Goal: Information Seeking & Learning: Learn about a topic

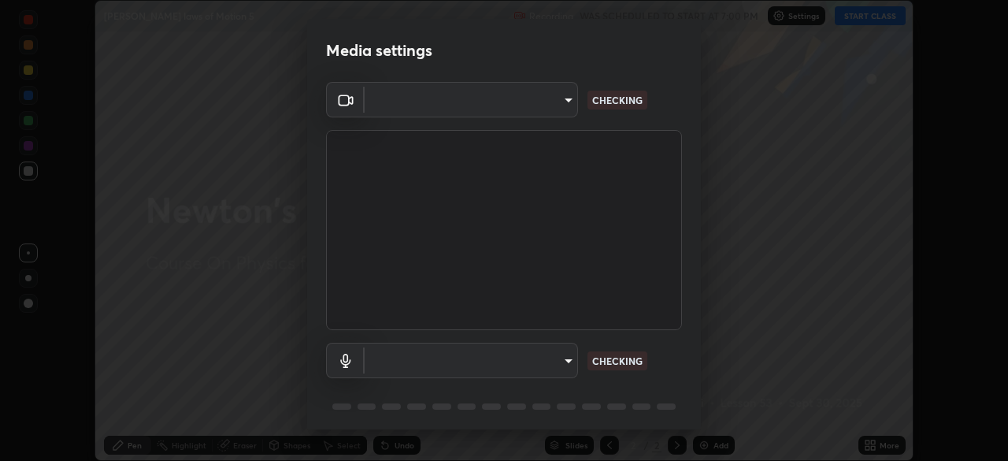
scroll to position [56, 0]
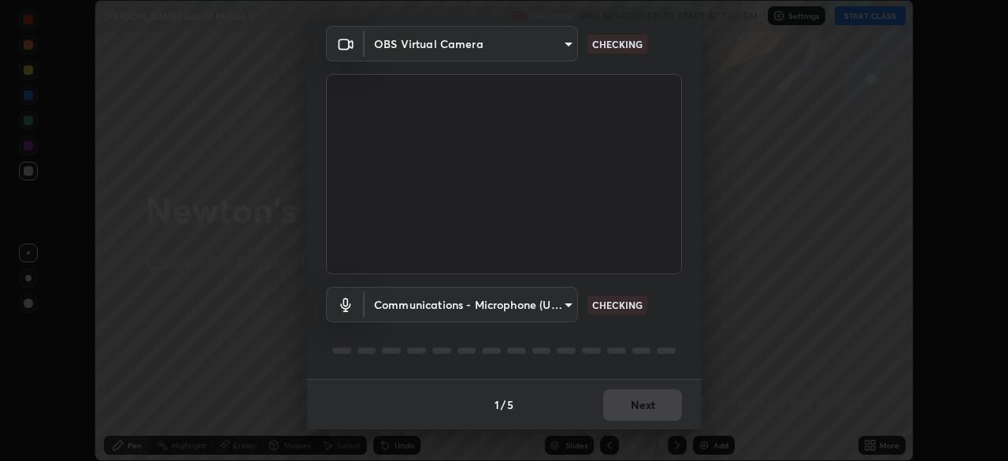
type input "e15fe1ebf70cde3bfcbeee335f8652014c7a9185cc29a01d69aea44f35fb34b8"
type input "communications"
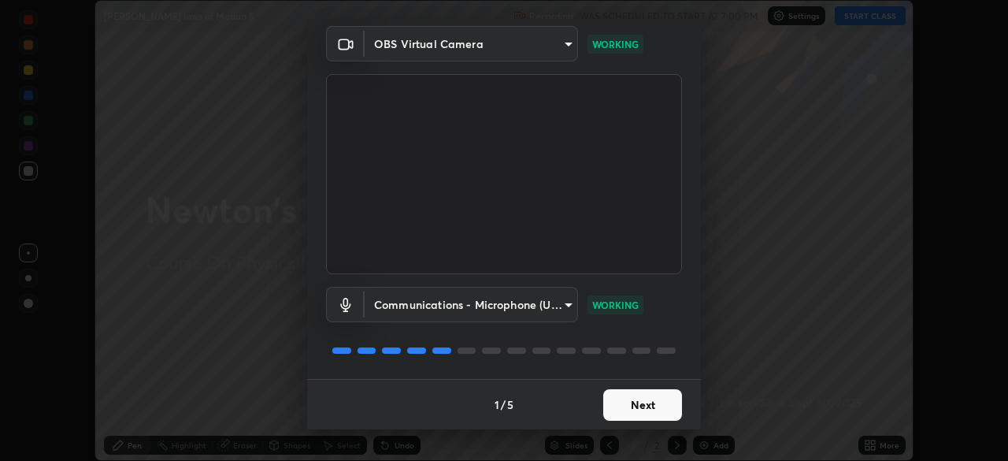
click at [640, 402] on button "Next" at bounding box center [642, 405] width 79 height 32
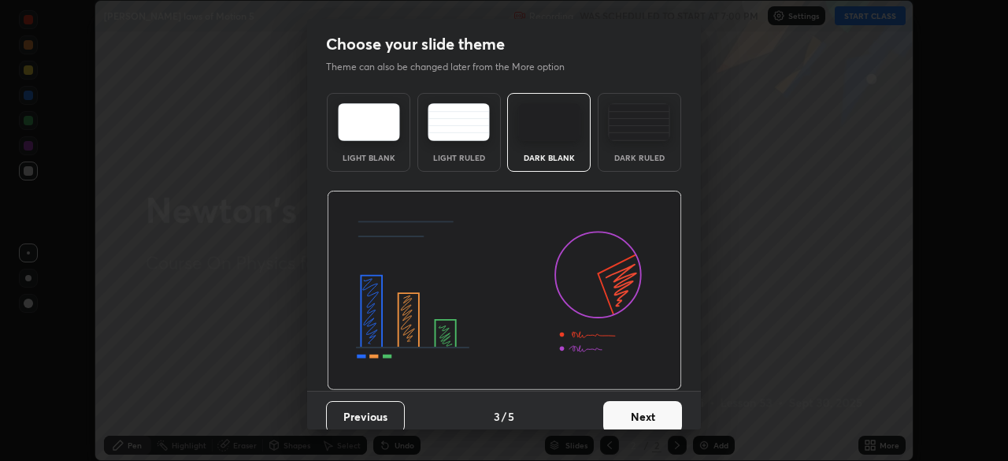
click at [643, 405] on button "Next" at bounding box center [642, 417] width 79 height 32
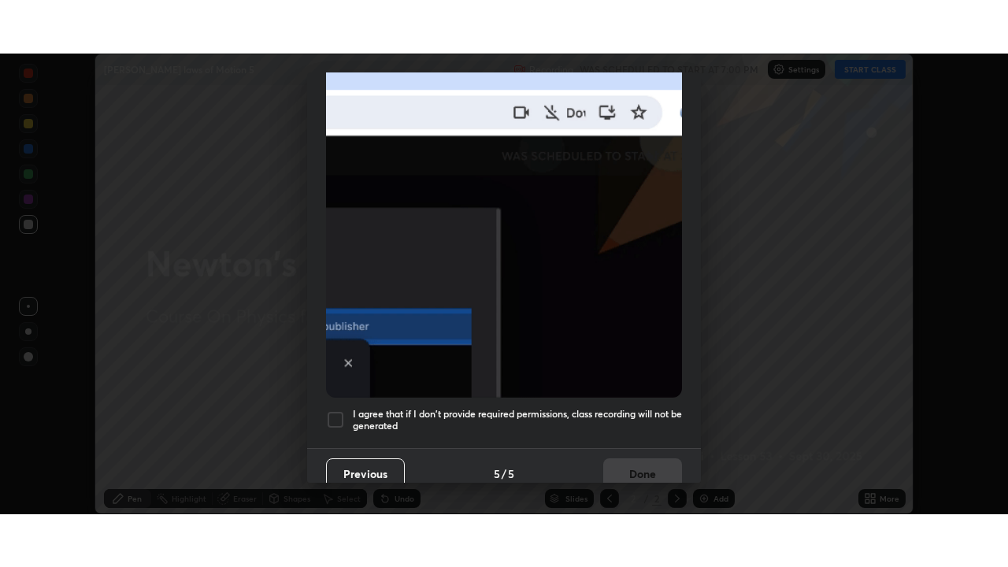
scroll to position [377, 0]
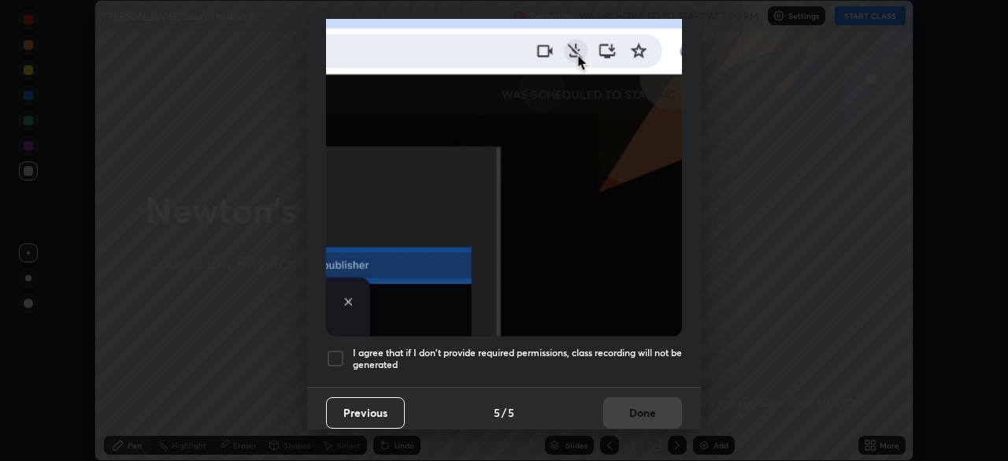
click at [330, 349] on div at bounding box center [335, 358] width 19 height 19
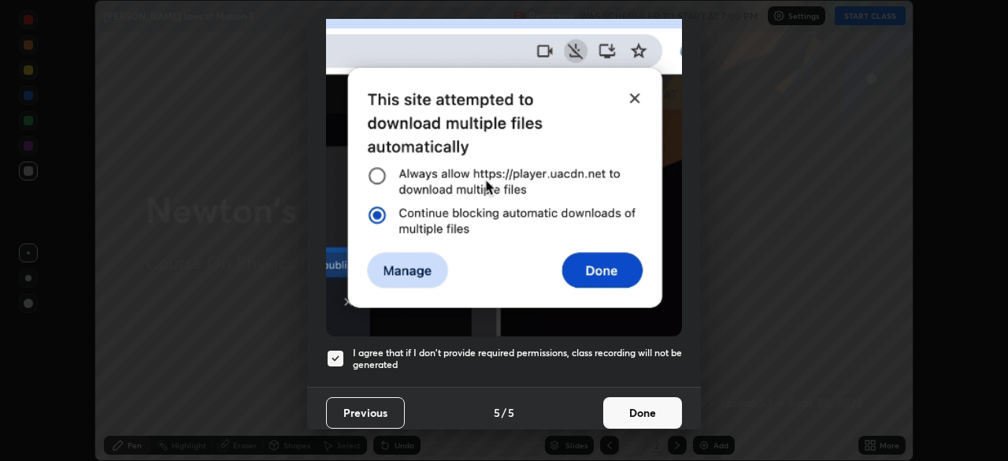
click at [643, 402] on button "Done" at bounding box center [642, 413] width 79 height 32
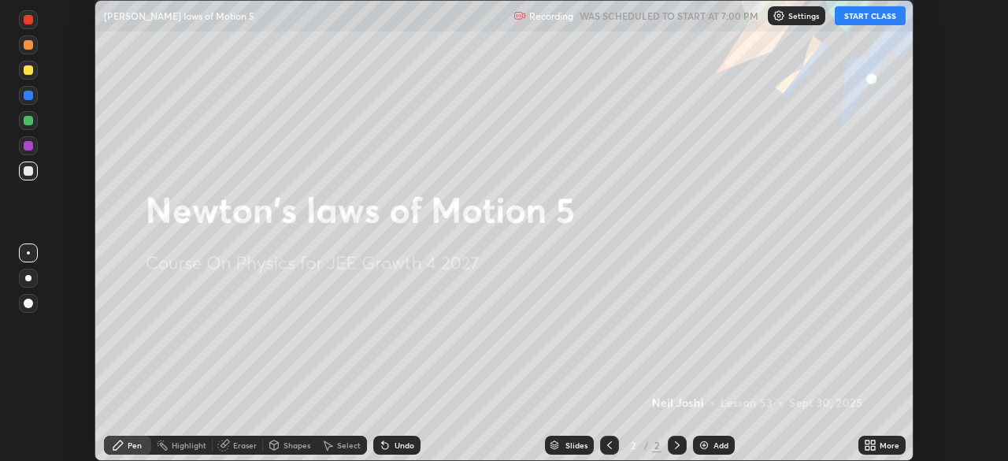
click at [866, 20] on button "START CLASS" at bounding box center [870, 15] width 71 height 19
click at [714, 441] on div "Add" at bounding box center [721, 445] width 15 height 8
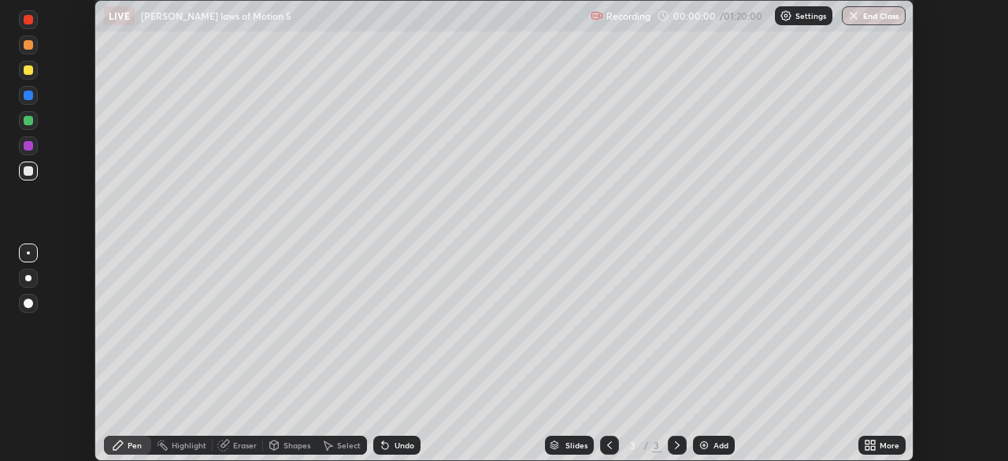
click at [881, 442] on div "More" at bounding box center [890, 445] width 20 height 8
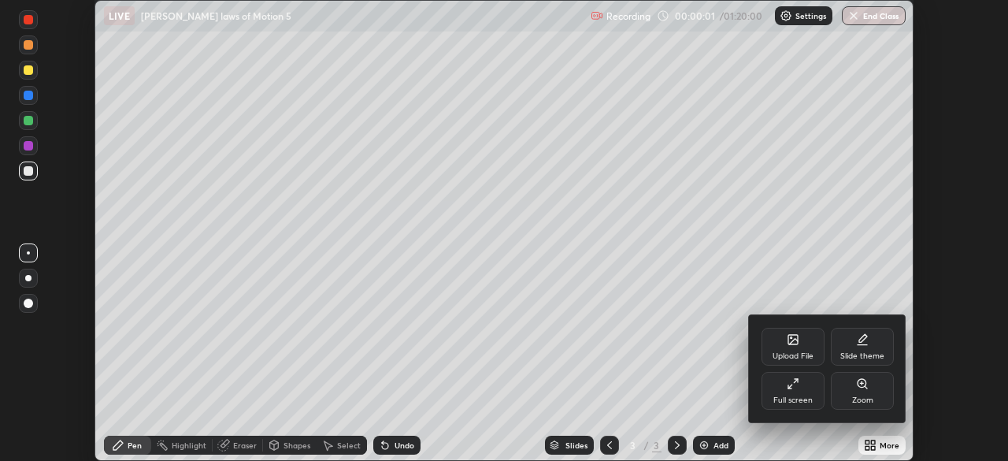
click at [778, 392] on div "Full screen" at bounding box center [793, 391] width 63 height 38
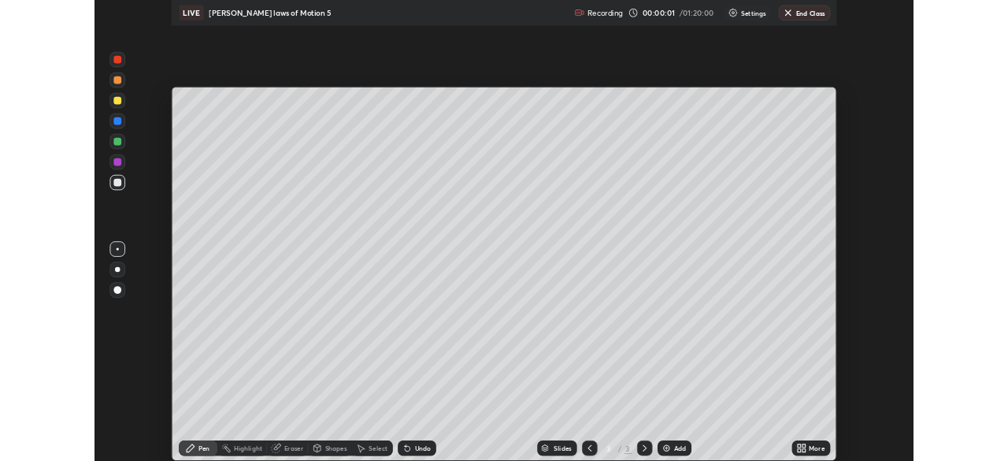
scroll to position [567, 1008]
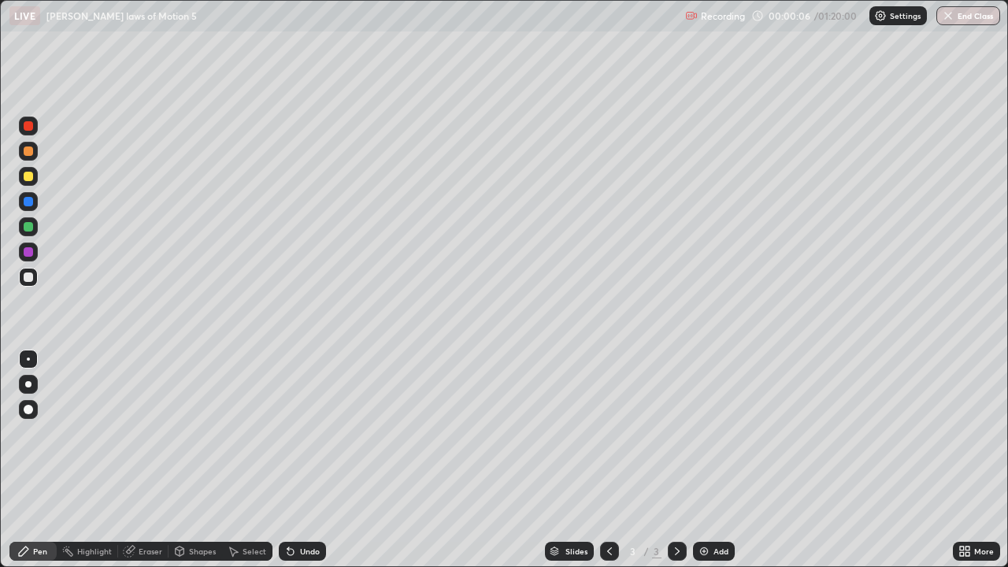
click at [27, 173] on div at bounding box center [28, 176] width 9 height 9
click at [28, 384] on div at bounding box center [28, 384] width 6 height 6
click at [26, 175] on div at bounding box center [28, 176] width 9 height 9
click at [30, 277] on div at bounding box center [28, 277] width 9 height 9
click at [25, 179] on div at bounding box center [28, 176] width 9 height 9
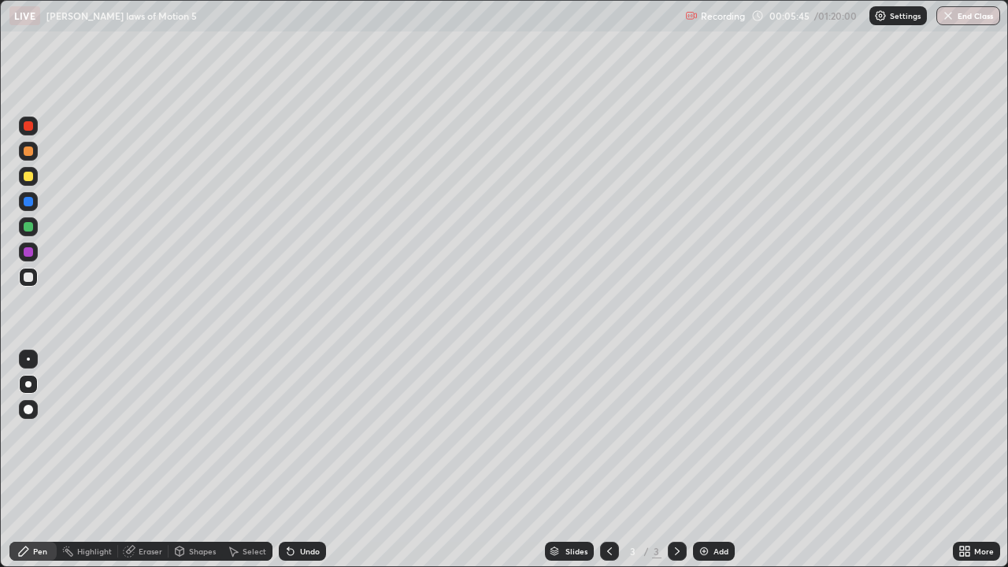
click at [25, 179] on div at bounding box center [28, 176] width 9 height 9
click at [28, 122] on div at bounding box center [28, 125] width 9 height 9
click at [28, 226] on div at bounding box center [28, 226] width 9 height 9
click at [28, 175] on div at bounding box center [28, 176] width 9 height 9
click at [24, 132] on div at bounding box center [28, 126] width 19 height 19
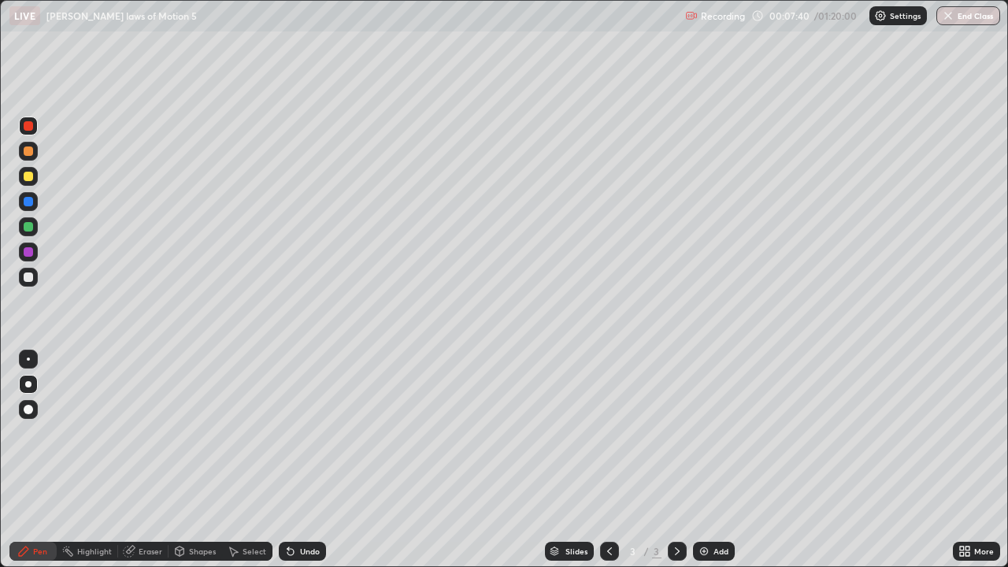
click at [24, 128] on div at bounding box center [28, 125] width 9 height 9
click at [31, 284] on div at bounding box center [28, 277] width 19 height 19
click at [24, 129] on div at bounding box center [28, 126] width 19 height 19
click at [26, 122] on div at bounding box center [28, 125] width 9 height 9
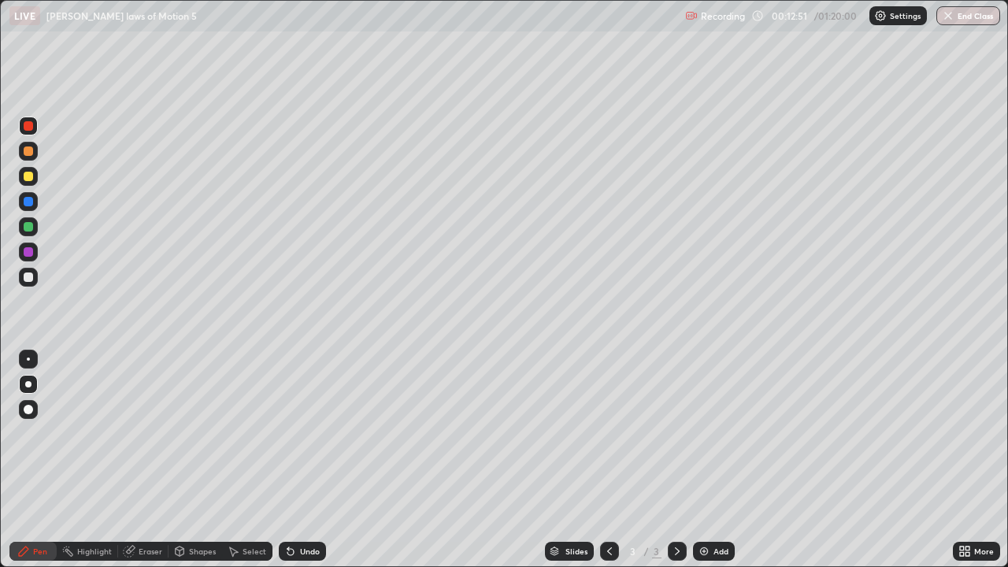
click at [27, 176] on div at bounding box center [28, 176] width 9 height 9
click at [24, 173] on div at bounding box center [28, 176] width 9 height 9
click at [717, 460] on div "Add" at bounding box center [721, 551] width 15 height 8
click at [28, 175] on div at bounding box center [28, 176] width 9 height 9
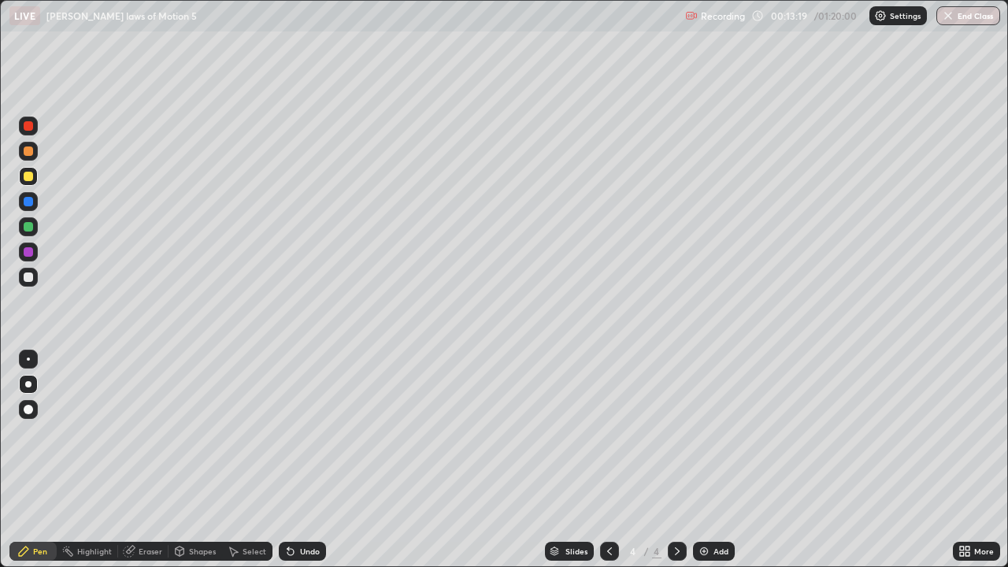
click at [28, 203] on div at bounding box center [28, 201] width 9 height 9
click at [26, 198] on div at bounding box center [28, 201] width 9 height 9
click at [30, 176] on div at bounding box center [28, 176] width 9 height 9
click at [37, 176] on div at bounding box center [28, 176] width 19 height 19
click at [27, 277] on div at bounding box center [28, 277] width 9 height 9
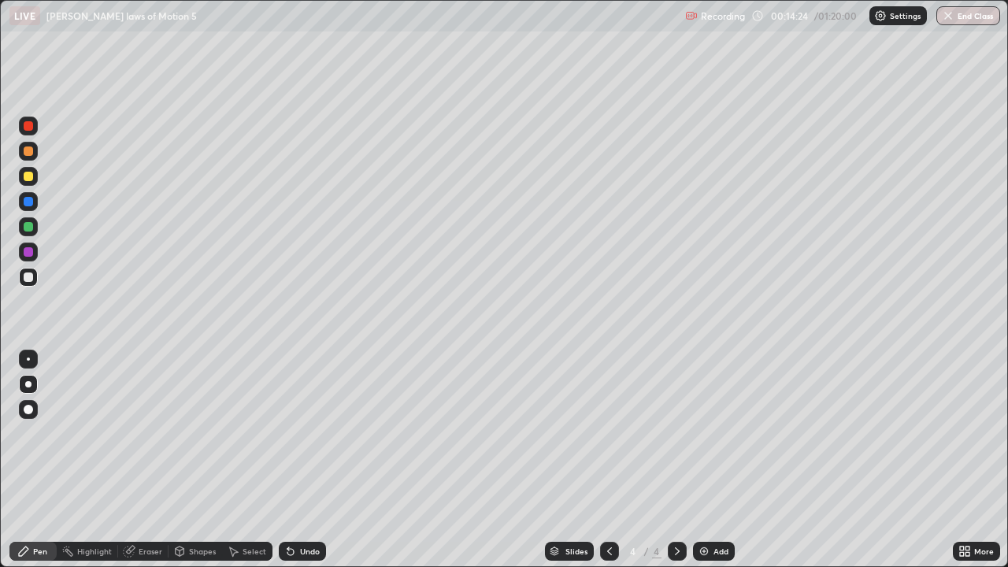
click at [28, 279] on div at bounding box center [28, 277] width 9 height 9
click at [32, 129] on div at bounding box center [28, 126] width 19 height 19
click at [28, 124] on div at bounding box center [28, 125] width 9 height 9
click at [32, 172] on div at bounding box center [28, 176] width 19 height 19
click at [714, 460] on div "Add" at bounding box center [714, 551] width 42 height 19
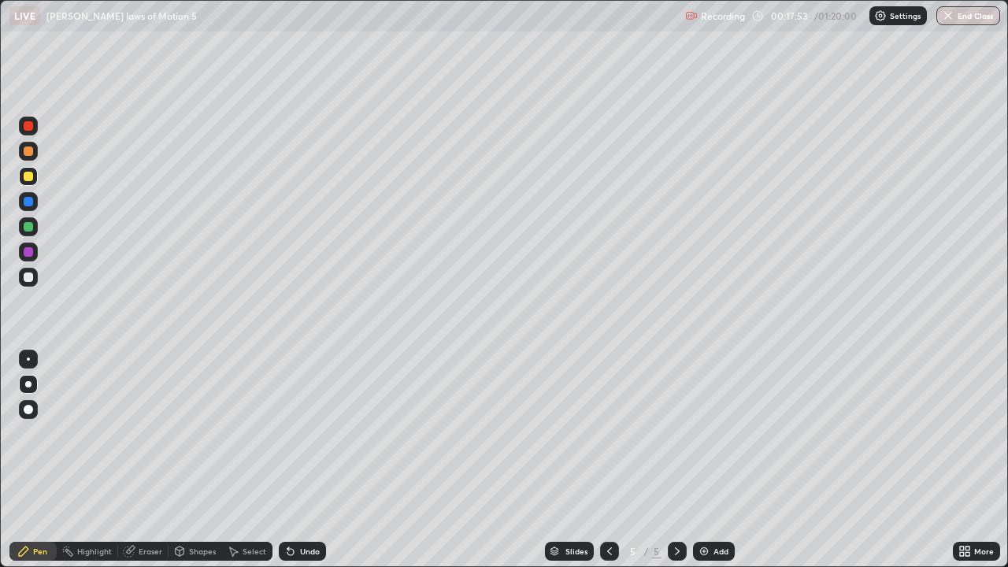
click at [189, 460] on div "Shapes" at bounding box center [202, 551] width 27 height 8
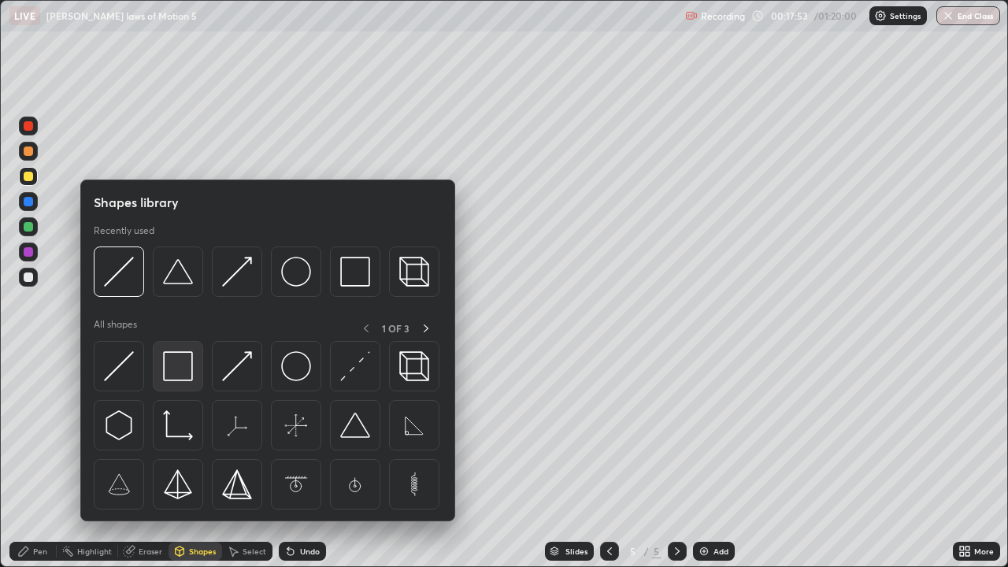
click at [187, 369] on img at bounding box center [178, 366] width 30 height 30
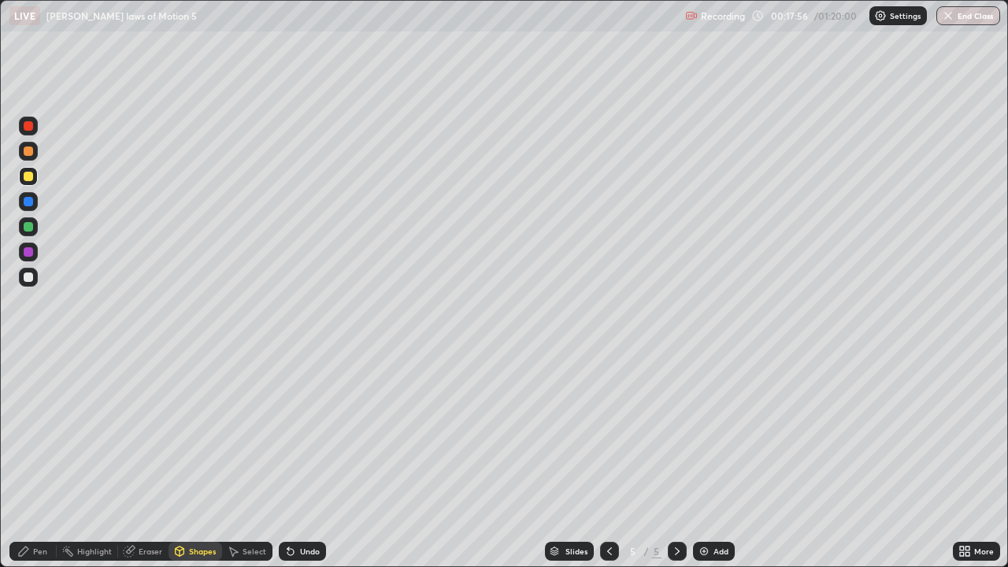
click at [191, 460] on div "Shapes" at bounding box center [202, 551] width 27 height 8
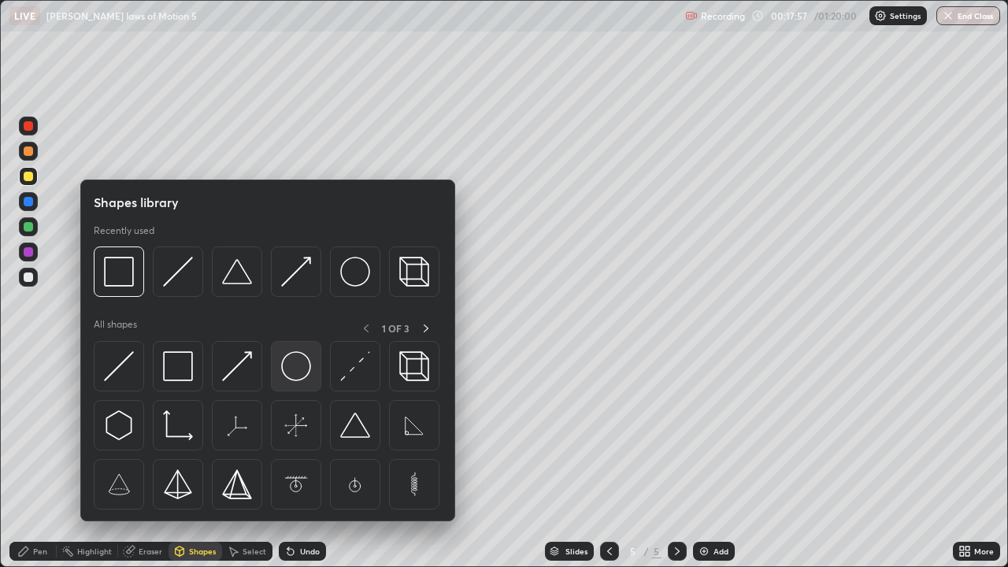
click at [293, 369] on img at bounding box center [296, 366] width 30 height 30
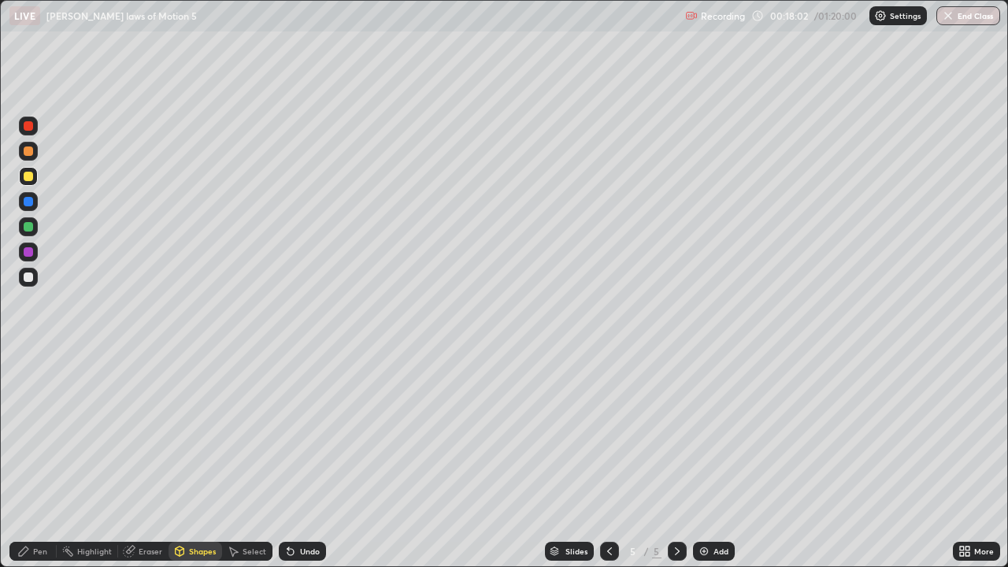
click at [28, 252] on div at bounding box center [28, 251] width 9 height 9
click at [28, 254] on div at bounding box center [28, 251] width 9 height 9
click at [301, 460] on div "Undo" at bounding box center [310, 551] width 20 height 8
click at [311, 460] on div "Undo" at bounding box center [310, 551] width 20 height 8
click at [38, 460] on div "Pen" at bounding box center [40, 551] width 14 height 8
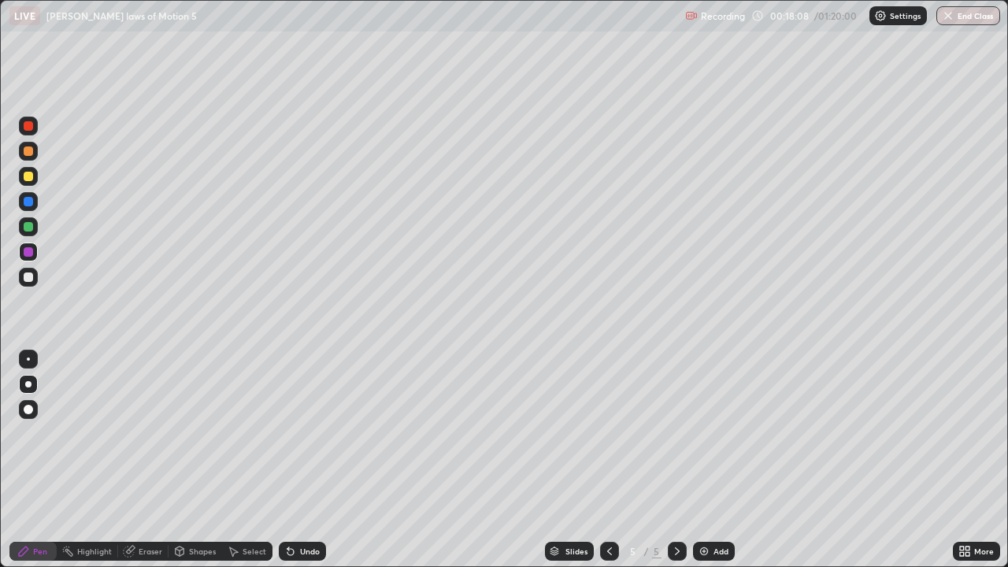
click at [31, 127] on div at bounding box center [28, 125] width 9 height 9
click at [306, 460] on div "Undo" at bounding box center [310, 551] width 20 height 8
click at [24, 227] on div at bounding box center [28, 226] width 9 height 9
click at [28, 178] on div at bounding box center [28, 176] width 9 height 9
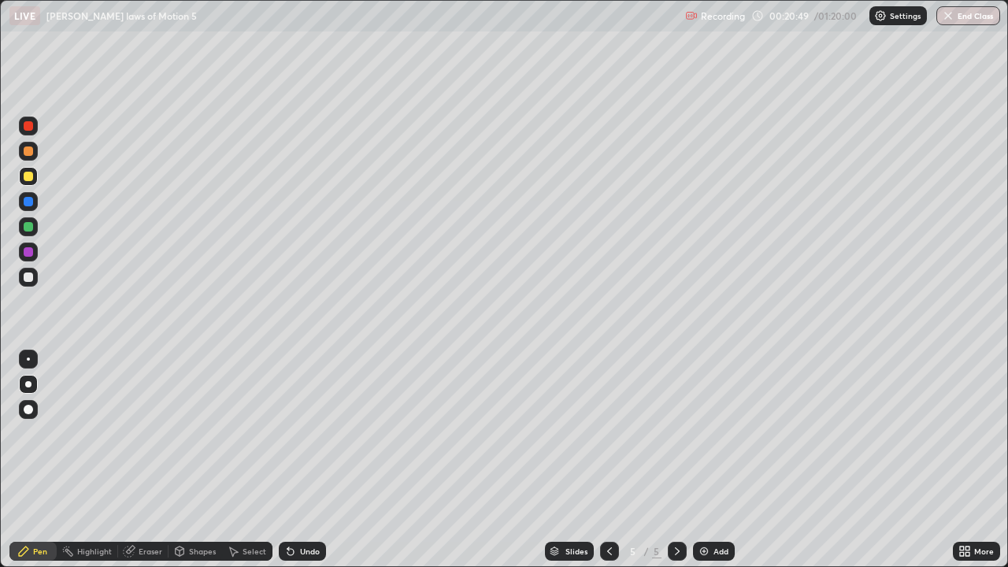
click at [27, 128] on div at bounding box center [28, 125] width 9 height 9
click at [28, 256] on div at bounding box center [28, 251] width 9 height 9
click at [24, 150] on div at bounding box center [28, 150] width 9 height 9
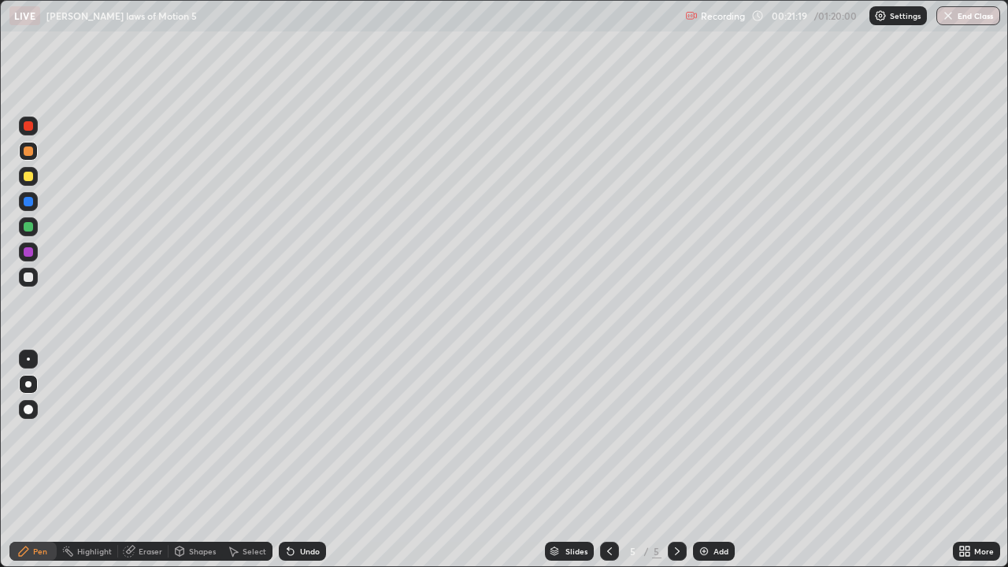
click at [25, 126] on div at bounding box center [28, 125] width 9 height 9
click at [28, 200] on div at bounding box center [28, 201] width 9 height 9
click at [297, 460] on div "Undo" at bounding box center [302, 551] width 47 height 19
click at [301, 460] on div "Undo" at bounding box center [310, 551] width 20 height 8
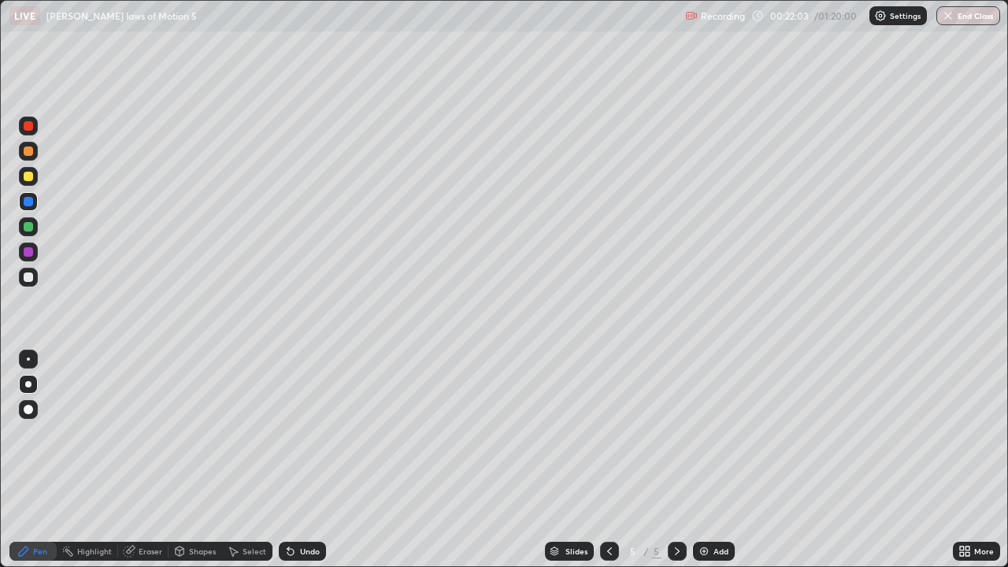
click at [305, 460] on div "Undo" at bounding box center [310, 551] width 20 height 8
click at [306, 460] on div "Undo" at bounding box center [302, 551] width 47 height 19
click at [305, 460] on div "Undo" at bounding box center [310, 551] width 20 height 8
click at [300, 460] on div "Undo" at bounding box center [302, 551] width 47 height 19
click at [146, 460] on div "Eraser" at bounding box center [151, 551] width 24 height 8
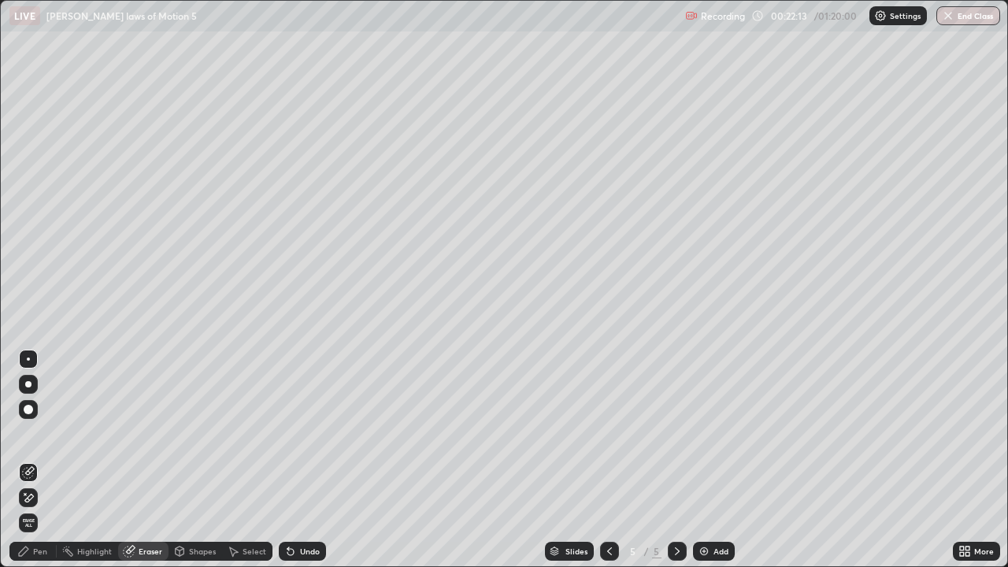
click at [42, 460] on div "Pen" at bounding box center [40, 551] width 14 height 8
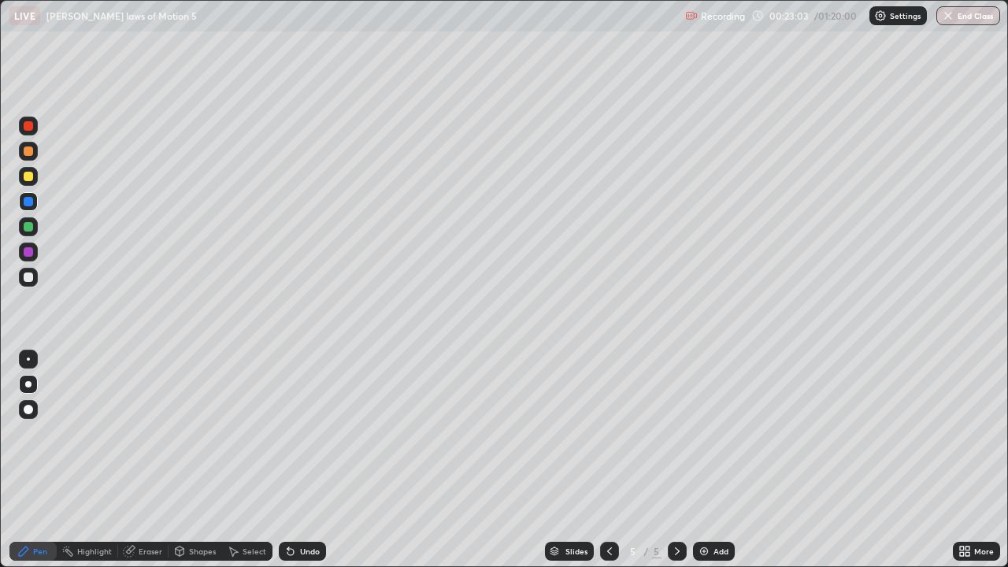
click at [29, 176] on div at bounding box center [28, 176] width 9 height 9
click at [102, 460] on div "Highlight" at bounding box center [87, 551] width 61 height 19
click at [33, 460] on div "Pen" at bounding box center [32, 551] width 47 height 19
click at [719, 460] on div "Add" at bounding box center [721, 551] width 15 height 8
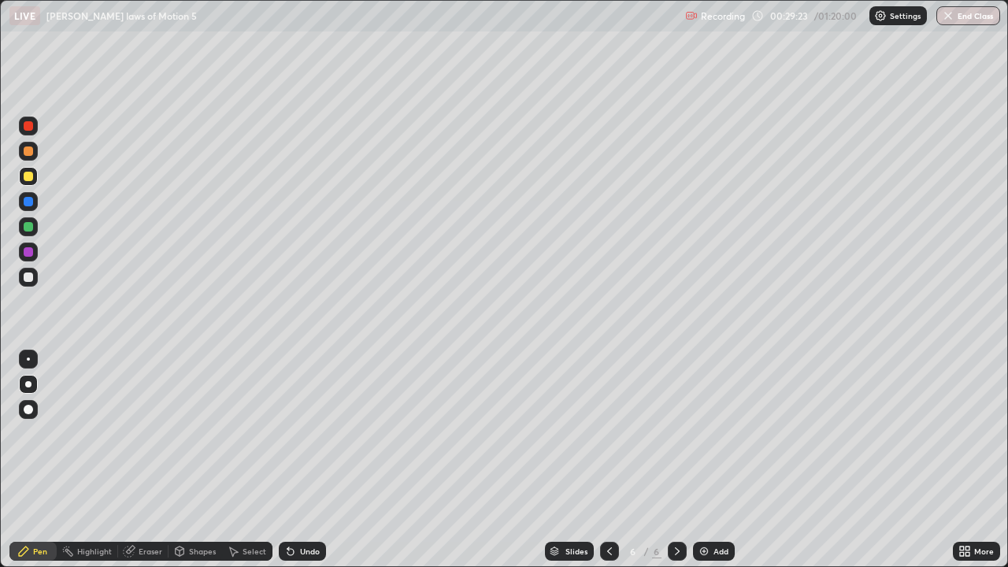
click at [303, 460] on div "Undo" at bounding box center [310, 551] width 20 height 8
click at [25, 201] on div at bounding box center [28, 201] width 9 height 9
click at [24, 231] on div at bounding box center [28, 226] width 19 height 19
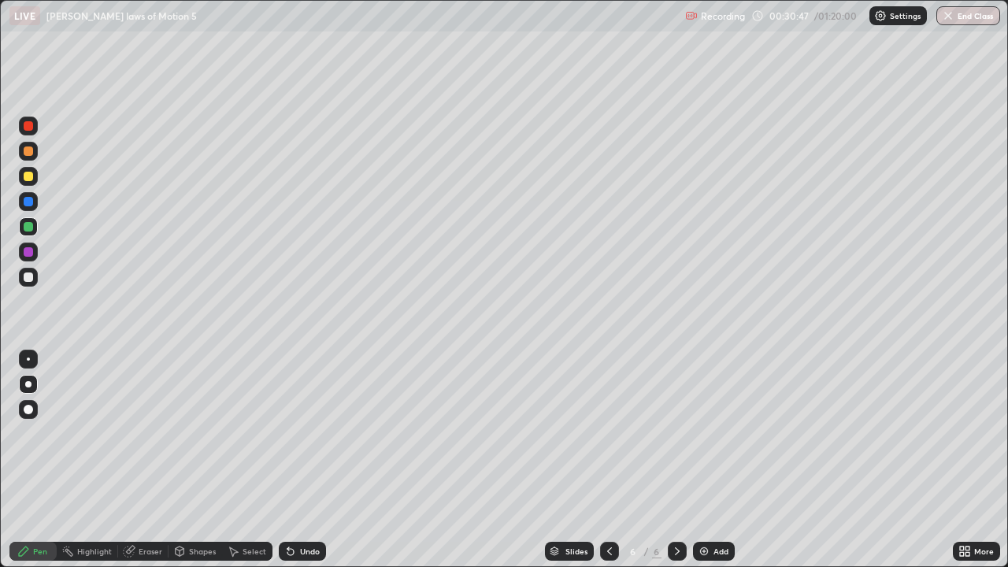
click at [24, 129] on div at bounding box center [28, 125] width 9 height 9
click at [28, 203] on div at bounding box center [28, 201] width 9 height 9
click at [32, 248] on div at bounding box center [28, 251] width 9 height 9
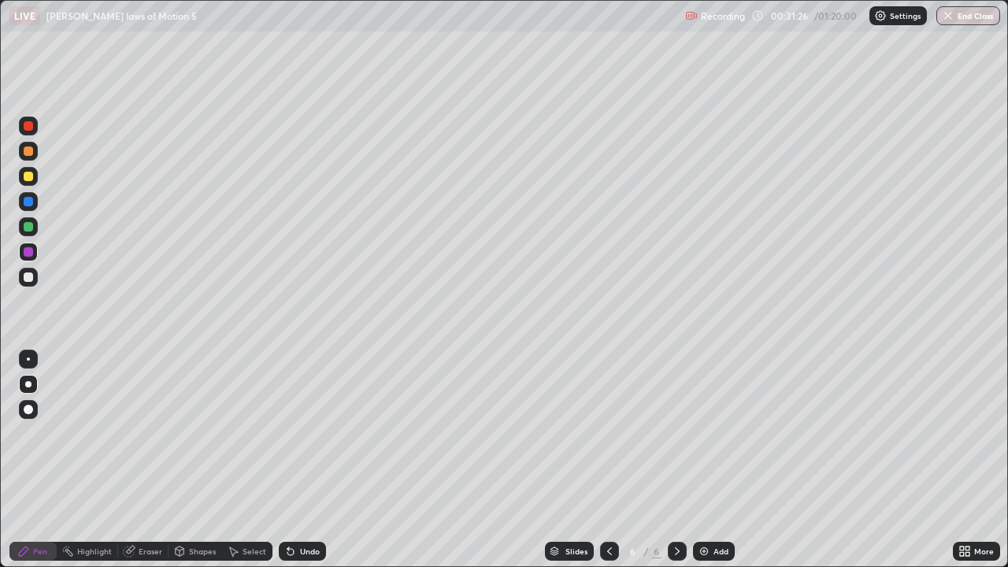
click at [24, 128] on div at bounding box center [28, 125] width 9 height 9
click at [28, 276] on div at bounding box center [28, 277] width 9 height 9
click at [27, 280] on div at bounding box center [28, 277] width 9 height 9
click at [27, 180] on div at bounding box center [28, 176] width 9 height 9
click at [22, 174] on div at bounding box center [28, 176] width 19 height 19
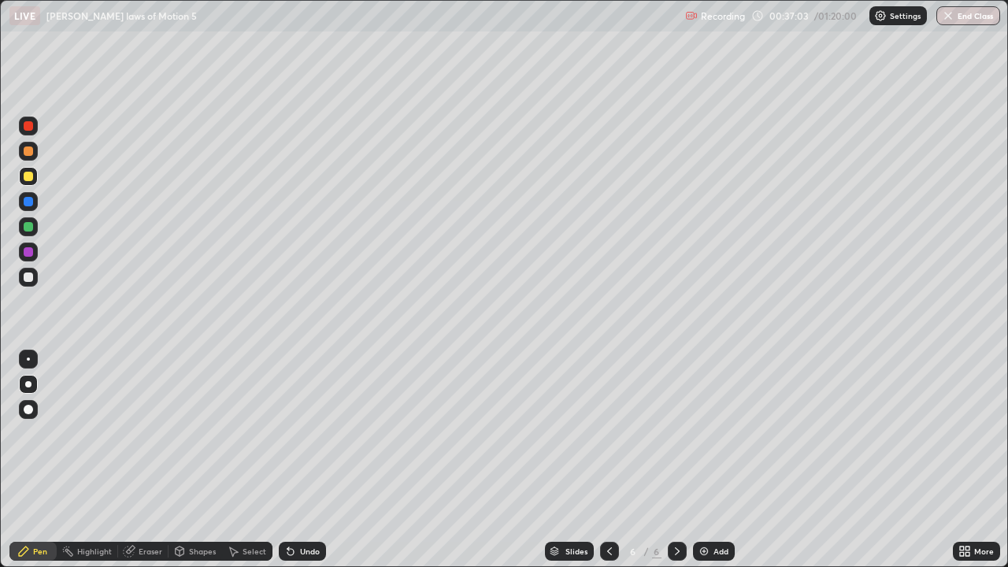
click at [25, 153] on div at bounding box center [28, 150] width 9 height 9
click at [27, 151] on div at bounding box center [28, 150] width 9 height 9
click at [714, 460] on div "Add" at bounding box center [721, 551] width 15 height 8
click at [29, 176] on div at bounding box center [28, 176] width 9 height 9
click at [27, 277] on div at bounding box center [28, 277] width 9 height 9
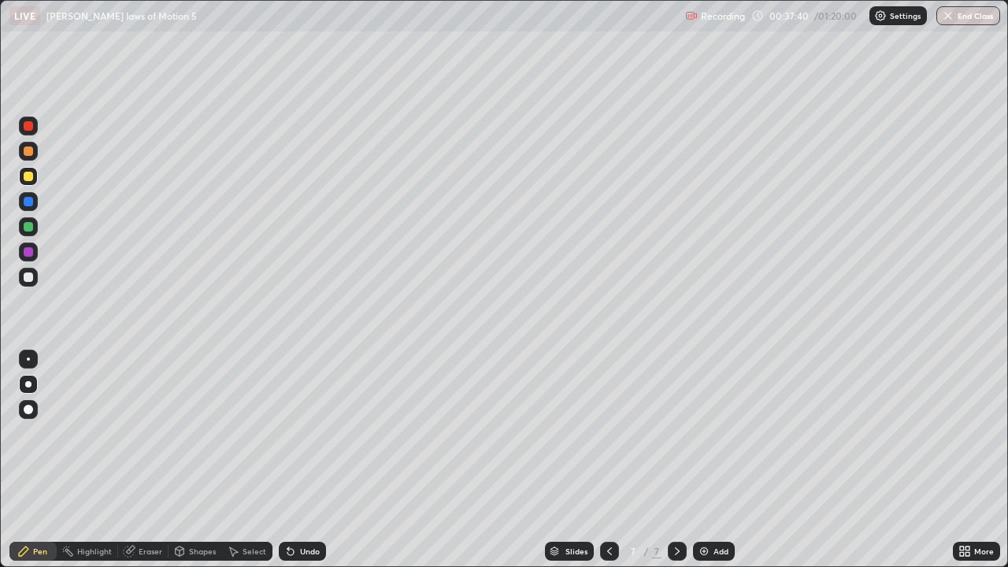
click at [27, 277] on div at bounding box center [28, 277] width 9 height 9
click at [24, 253] on div at bounding box center [28, 251] width 9 height 9
click at [24, 254] on div at bounding box center [28, 251] width 9 height 9
click at [27, 178] on div at bounding box center [28, 176] width 9 height 9
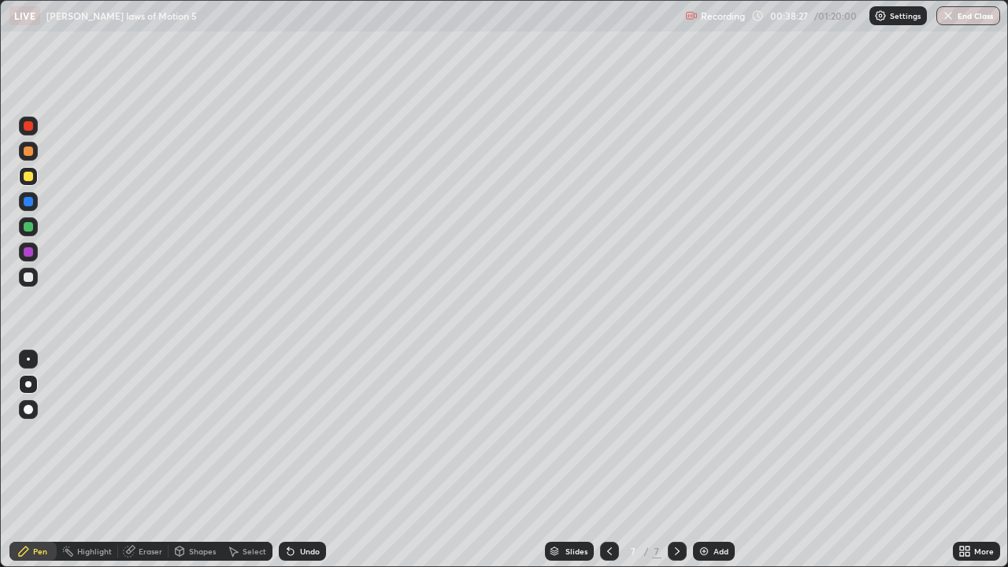
click at [24, 128] on div at bounding box center [28, 125] width 9 height 9
click at [24, 177] on div at bounding box center [28, 176] width 9 height 9
click at [608, 460] on icon at bounding box center [609, 551] width 13 height 13
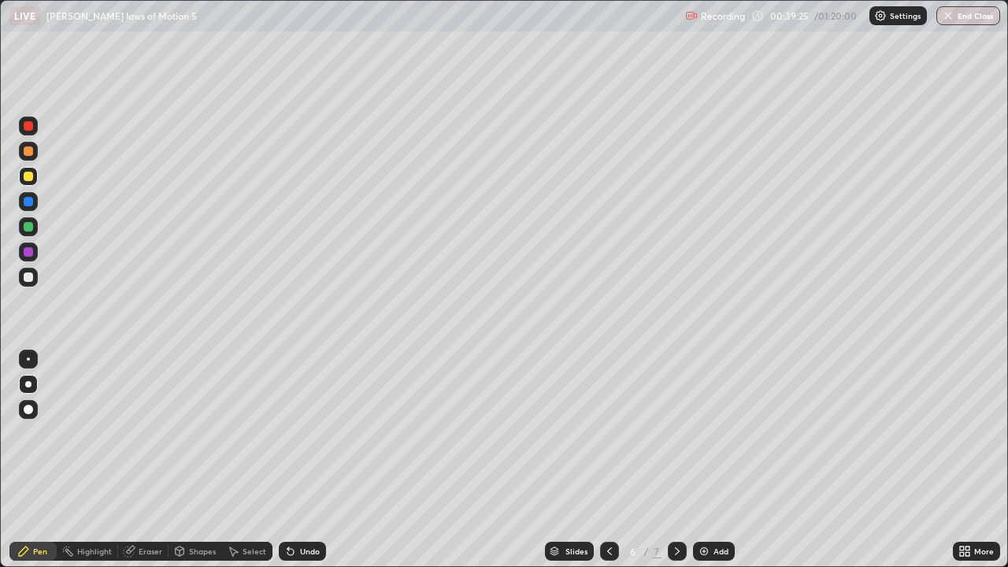
click at [718, 460] on div "Add" at bounding box center [721, 551] width 15 height 8
click at [676, 460] on icon at bounding box center [677, 551] width 13 height 13
click at [86, 460] on div "Highlight" at bounding box center [94, 551] width 35 height 8
click at [39, 143] on div at bounding box center [28, 151] width 25 height 25
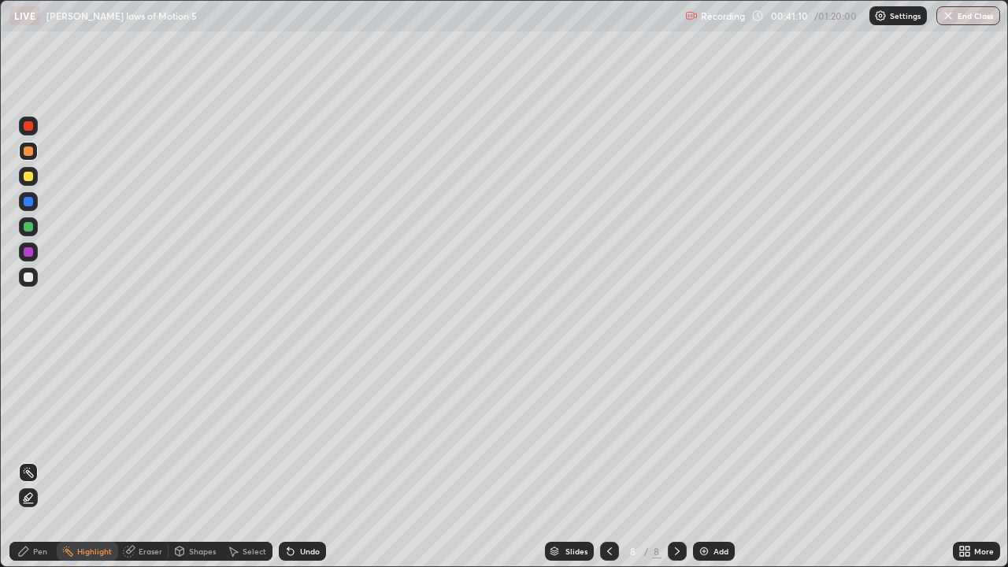
click at [16, 460] on div "Pen" at bounding box center [32, 551] width 47 height 19
click at [709, 460] on div "Add" at bounding box center [714, 551] width 42 height 19
click at [195, 460] on div "Shapes" at bounding box center [196, 551] width 54 height 19
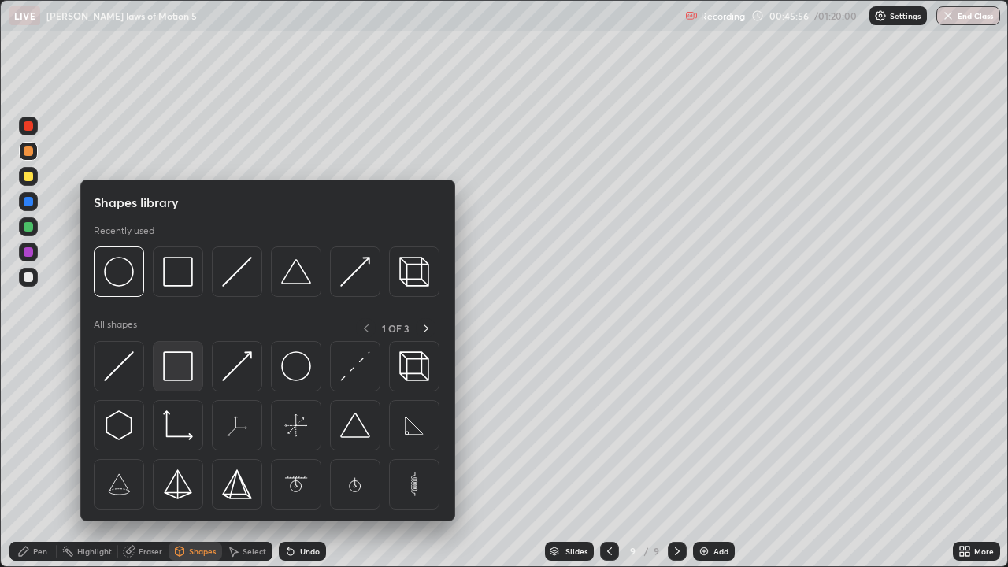
click at [173, 372] on img at bounding box center [178, 366] width 30 height 30
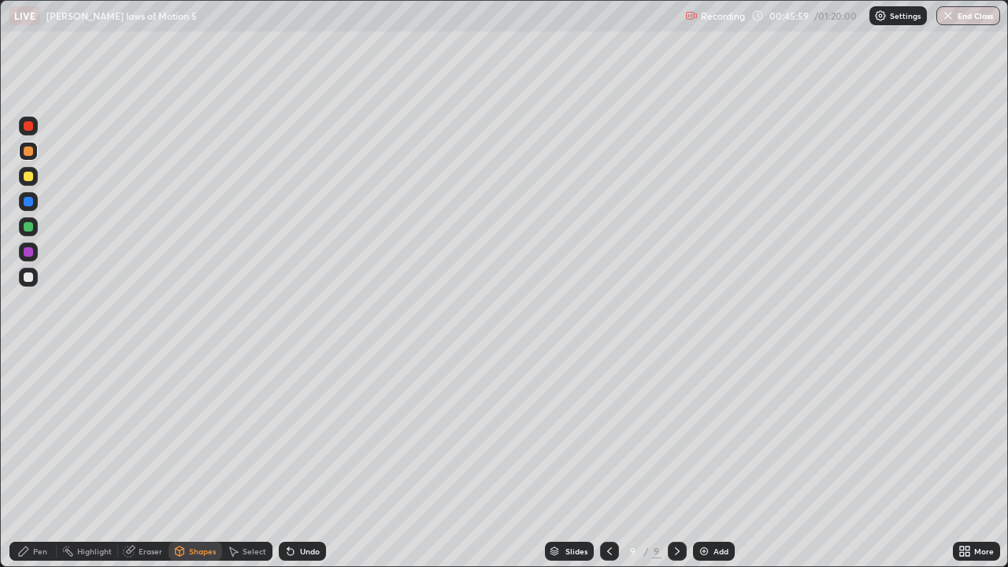
click at [45, 460] on div "Pen" at bounding box center [40, 551] width 14 height 8
click at [31, 280] on div at bounding box center [28, 277] width 9 height 9
click at [156, 460] on div "Eraser" at bounding box center [151, 551] width 24 height 8
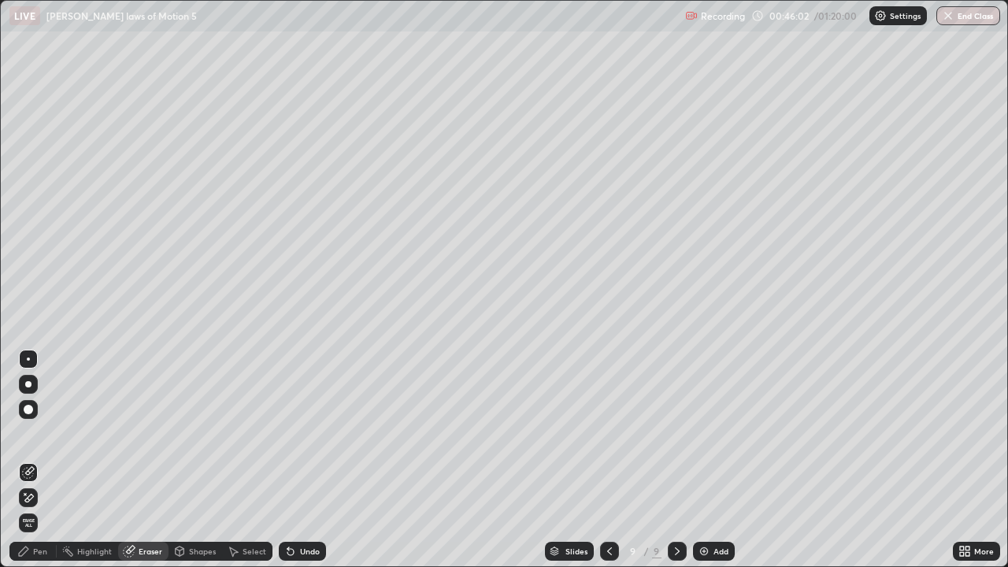
click at [198, 460] on div "Shapes" at bounding box center [202, 551] width 27 height 8
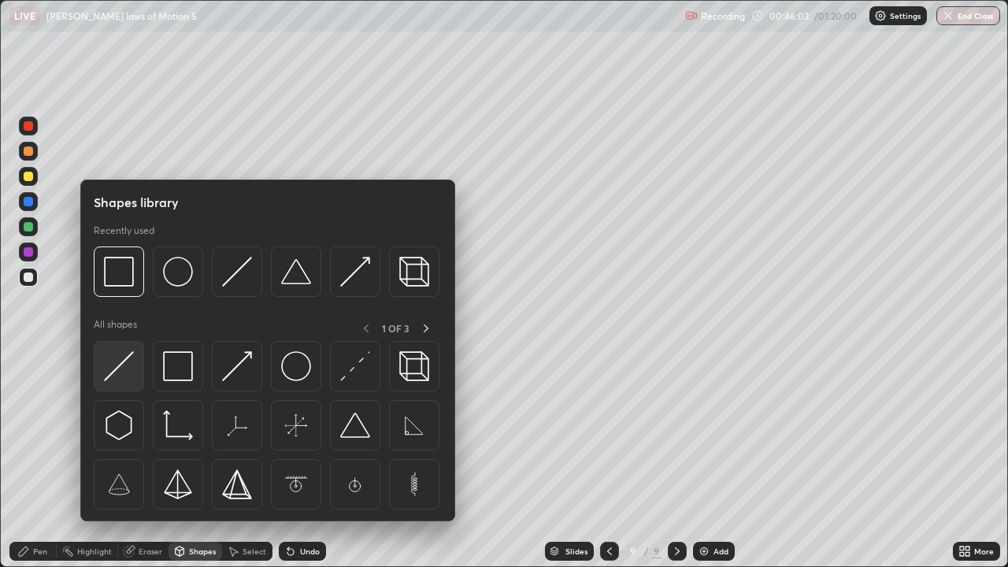
click at [128, 363] on img at bounding box center [119, 366] width 30 height 30
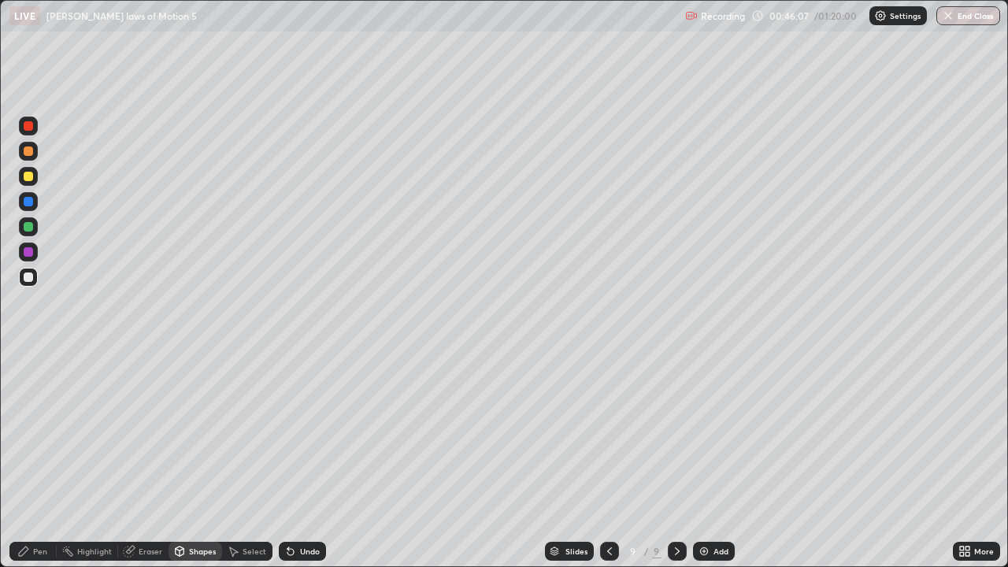
click at [29, 176] on div at bounding box center [28, 176] width 9 height 9
click at [303, 460] on div "Undo" at bounding box center [310, 551] width 20 height 8
click at [302, 460] on div "Undo" at bounding box center [310, 551] width 20 height 8
click at [43, 460] on div "Pen" at bounding box center [40, 551] width 14 height 8
click at [312, 460] on div "Undo" at bounding box center [302, 551] width 47 height 19
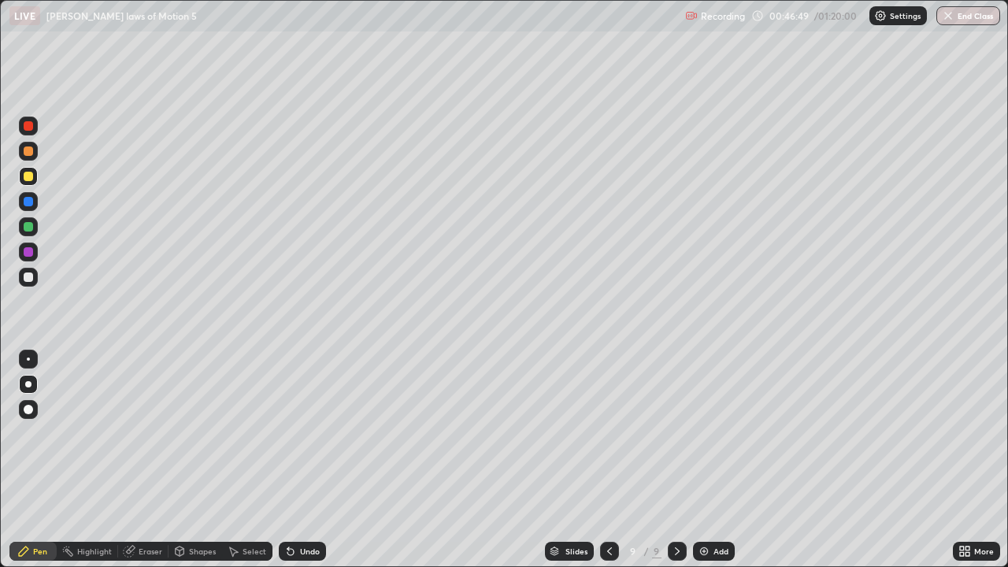
click at [28, 280] on div at bounding box center [28, 277] width 9 height 9
click at [28, 278] on div at bounding box center [28, 277] width 9 height 9
click at [29, 175] on div at bounding box center [28, 176] width 9 height 9
click at [29, 256] on div at bounding box center [28, 251] width 9 height 9
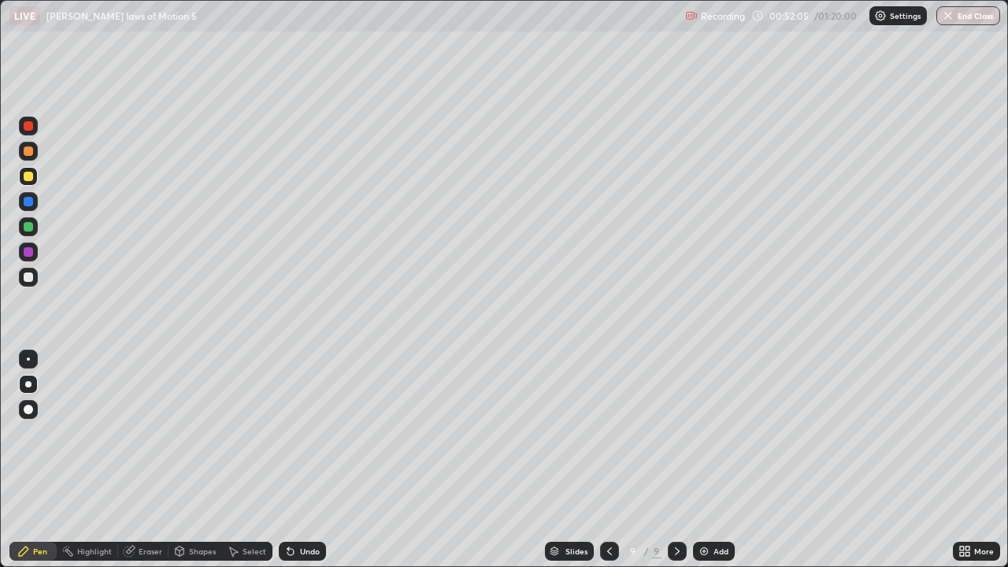
click at [29, 256] on div at bounding box center [28, 251] width 9 height 9
click at [28, 175] on div at bounding box center [28, 176] width 9 height 9
click at [296, 460] on div "Undo" at bounding box center [302, 551] width 47 height 19
click at [31, 129] on div at bounding box center [28, 125] width 9 height 9
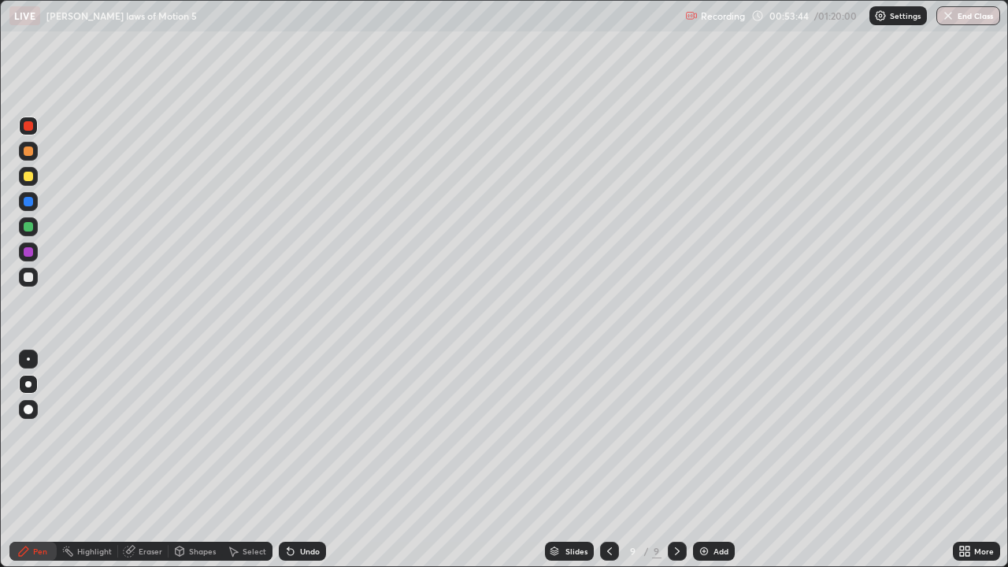
click at [36, 279] on div at bounding box center [28, 277] width 19 height 19
click at [29, 252] on div at bounding box center [28, 251] width 9 height 9
click at [704, 460] on img at bounding box center [704, 551] width 13 height 13
click at [609, 460] on icon at bounding box center [609, 551] width 13 height 13
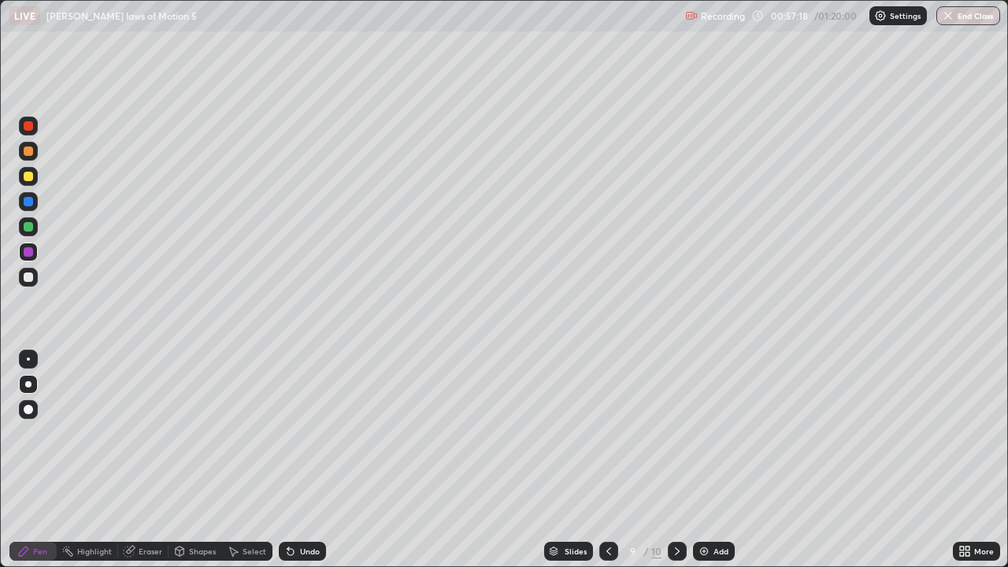
click at [669, 460] on div at bounding box center [677, 551] width 19 height 19
click at [148, 460] on div "Eraser" at bounding box center [151, 551] width 24 height 8
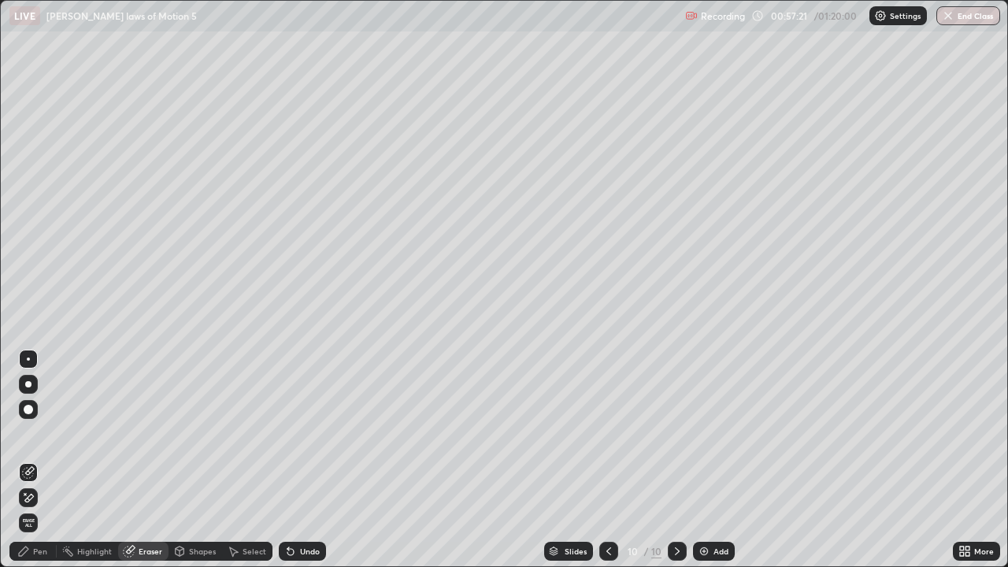
click at [35, 460] on div "Pen" at bounding box center [40, 551] width 14 height 8
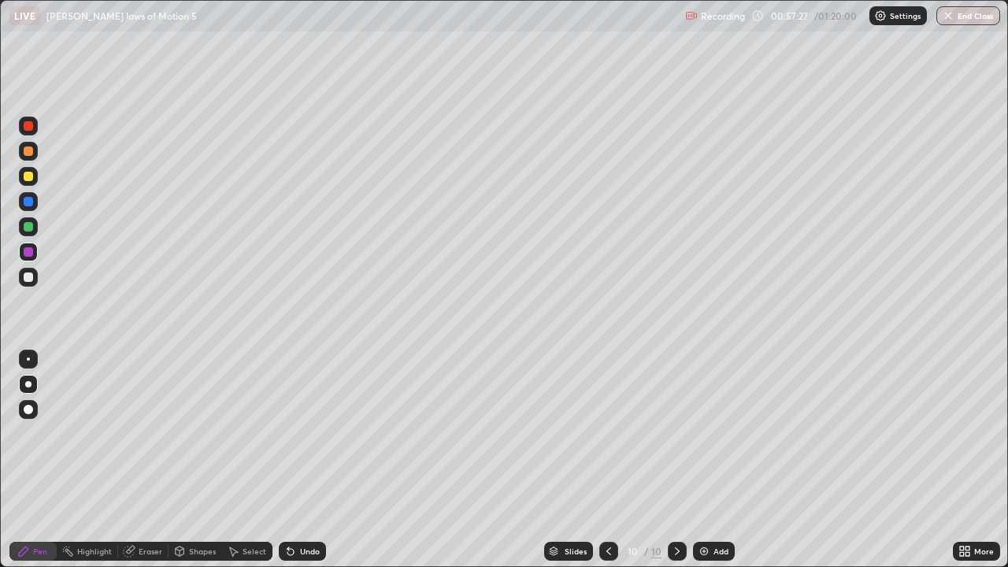
click at [29, 276] on div at bounding box center [28, 277] width 9 height 9
click at [609, 460] on icon at bounding box center [609, 551] width 13 height 13
click at [668, 460] on div at bounding box center [677, 551] width 19 height 19
click at [26, 251] on div at bounding box center [28, 251] width 9 height 9
click at [26, 179] on div at bounding box center [28, 176] width 9 height 9
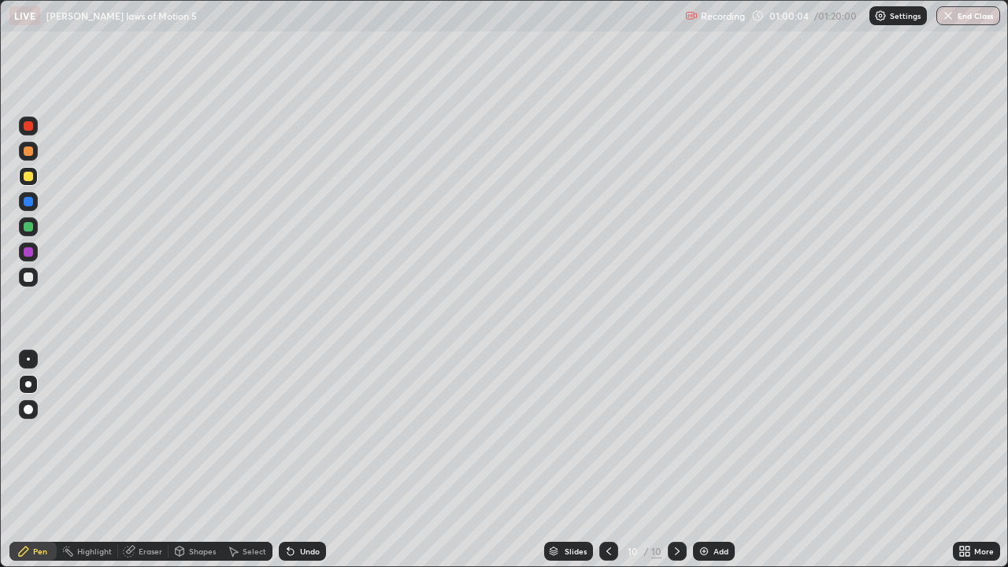
click at [714, 460] on div "Add" at bounding box center [721, 551] width 15 height 8
click at [28, 276] on div at bounding box center [28, 277] width 9 height 9
click at [315, 460] on div "Undo" at bounding box center [302, 551] width 47 height 19
click at [30, 178] on div at bounding box center [28, 176] width 9 height 9
click at [715, 460] on div "Add" at bounding box center [721, 551] width 15 height 8
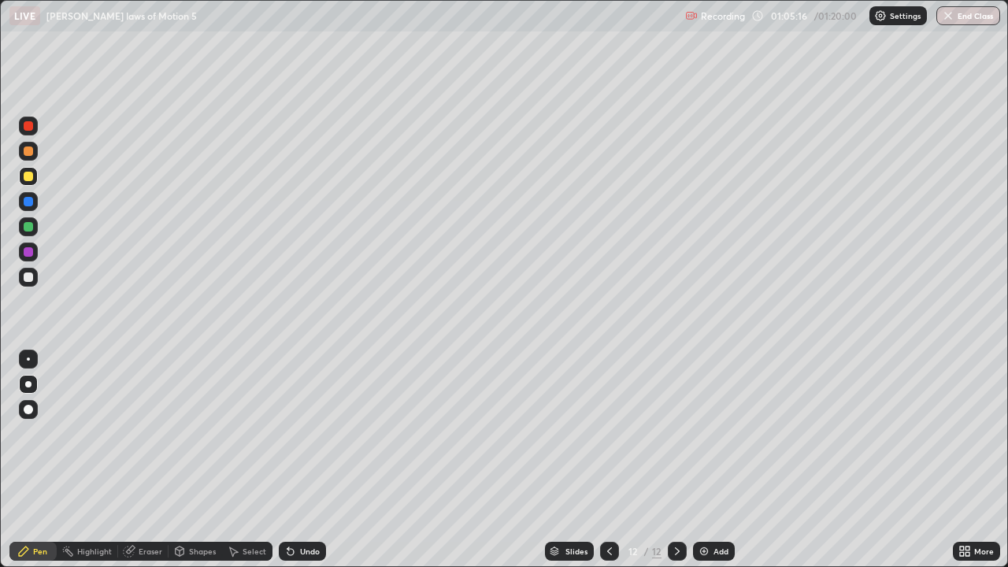
click at [31, 277] on div at bounding box center [28, 277] width 9 height 9
click at [321, 460] on div "Undo" at bounding box center [300, 552] width 54 height 32
click at [315, 460] on div "Undo" at bounding box center [300, 552] width 54 height 32
click at [284, 460] on icon at bounding box center [290, 551] width 13 height 13
click at [27, 227] on div at bounding box center [28, 226] width 9 height 9
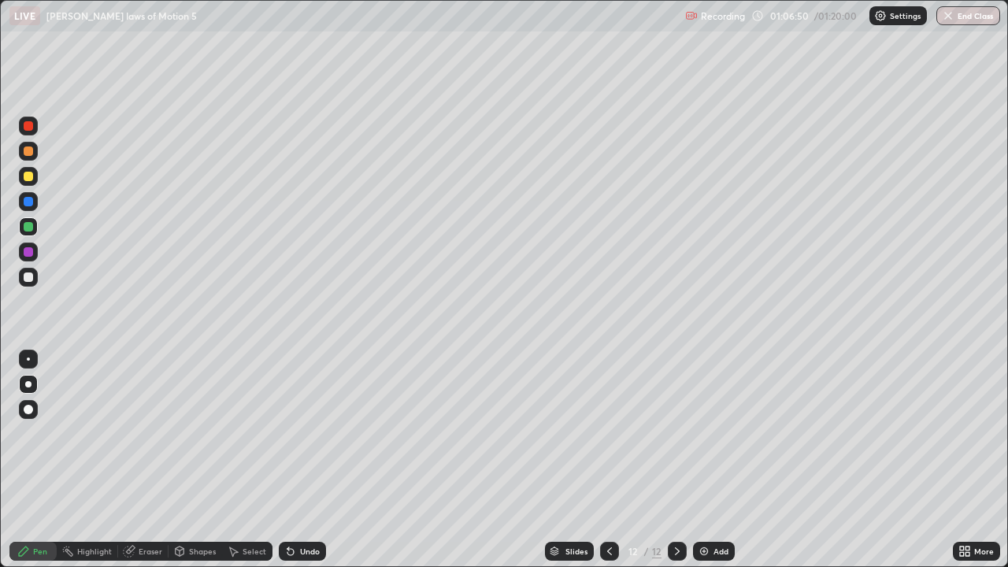
click at [26, 228] on div at bounding box center [28, 226] width 9 height 9
click at [31, 174] on div at bounding box center [28, 176] width 9 height 9
click at [28, 174] on div at bounding box center [28, 176] width 9 height 9
click at [717, 460] on div "Add" at bounding box center [721, 551] width 15 height 8
click at [609, 460] on icon at bounding box center [609, 551] width 13 height 13
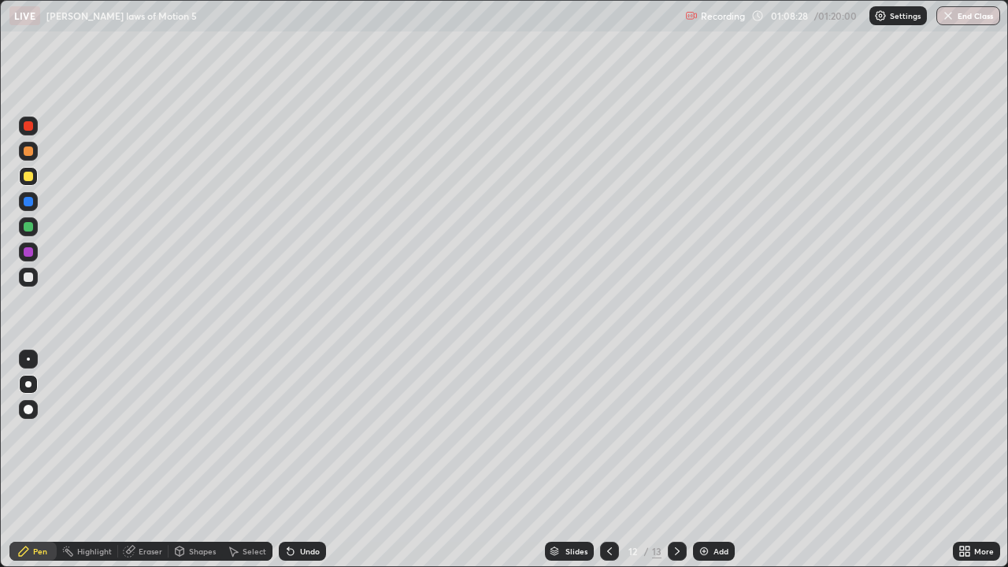
click at [676, 460] on icon at bounding box center [677, 551] width 13 height 13
click at [608, 460] on icon at bounding box center [609, 551] width 13 height 13
click at [606, 460] on div at bounding box center [609, 552] width 19 height 32
click at [676, 460] on icon at bounding box center [677, 551] width 13 height 13
click at [675, 460] on icon at bounding box center [677, 551] width 13 height 13
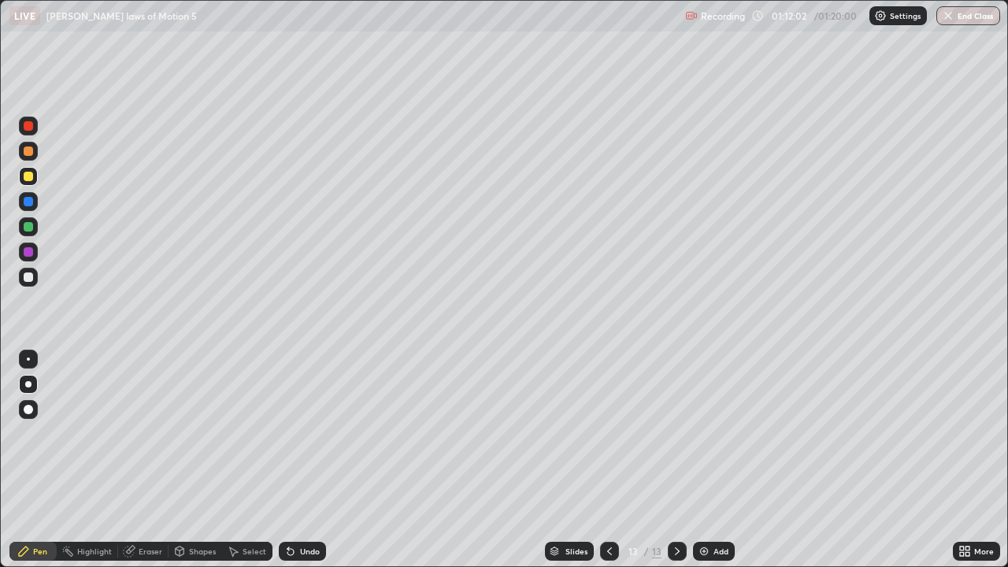
click at [610, 460] on icon at bounding box center [609, 551] width 13 height 13
click at [947, 14] on img "button" at bounding box center [949, 15] width 13 height 13
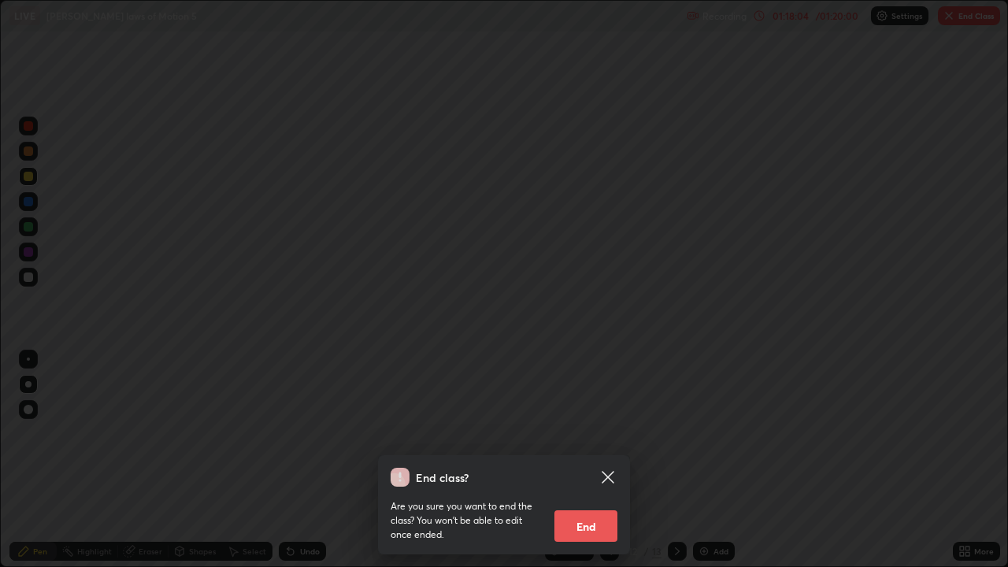
click at [584, 460] on button "End" at bounding box center [585, 526] width 63 height 32
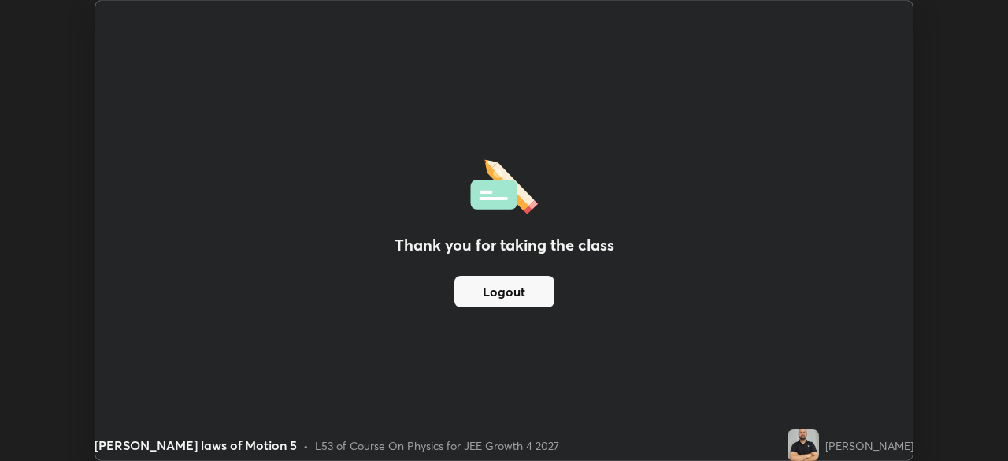
scroll to position [78298, 77751]
